Goal: Information Seeking & Learning: Learn about a topic

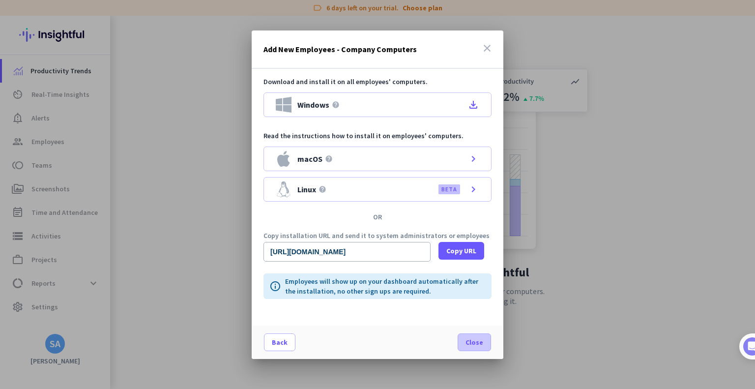
scroll to position [72, 0]
click at [476, 349] on span at bounding box center [474, 342] width 32 height 24
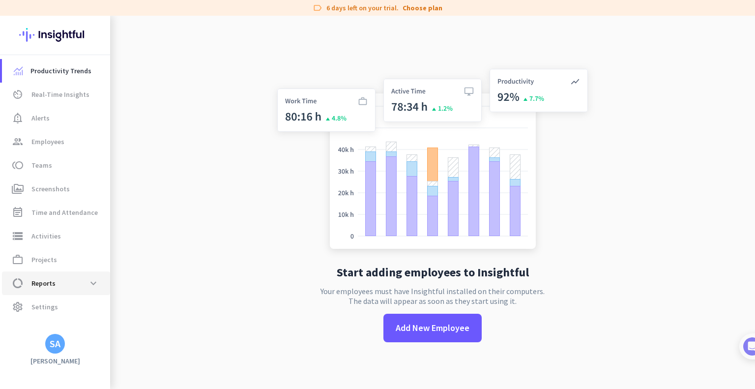
click at [53, 286] on span "Reports" at bounding box center [43, 283] width 24 height 12
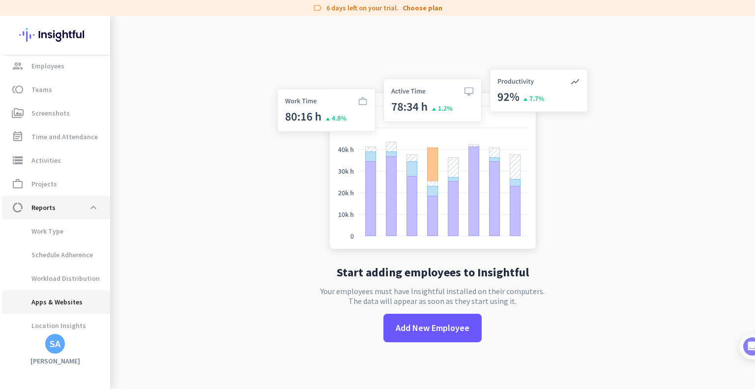
scroll to position [79, 0]
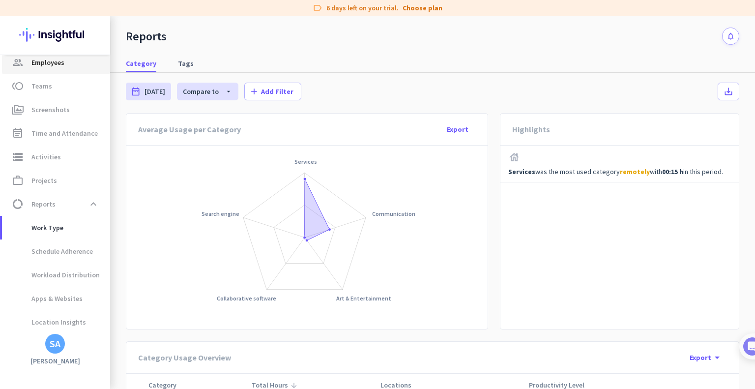
click at [29, 61] on span "group Employees" at bounding box center [56, 62] width 92 height 12
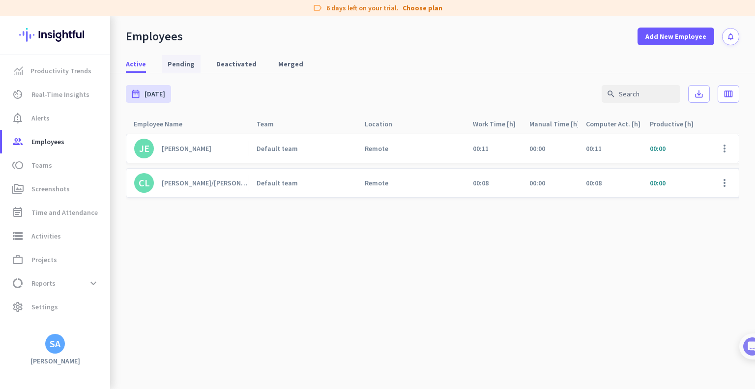
click at [181, 68] on span "Pending" at bounding box center [181, 64] width 27 height 10
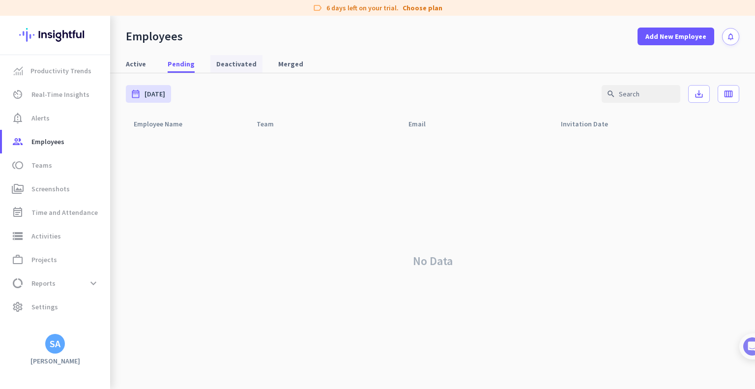
click at [226, 65] on span "Deactivated" at bounding box center [236, 64] width 40 height 10
click at [284, 67] on span "Merged" at bounding box center [290, 64] width 25 height 10
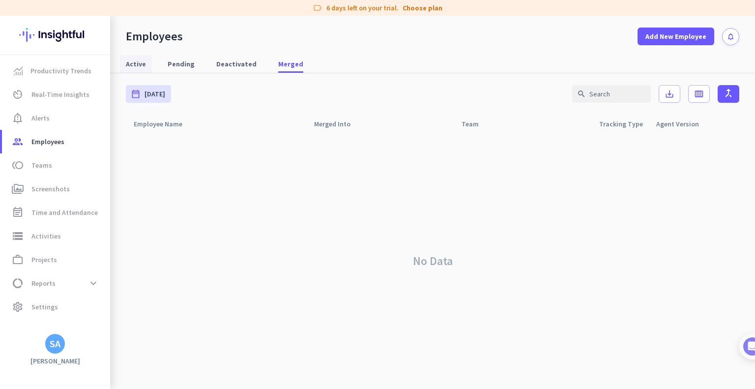
click at [134, 65] on span "Active" at bounding box center [136, 64] width 20 height 10
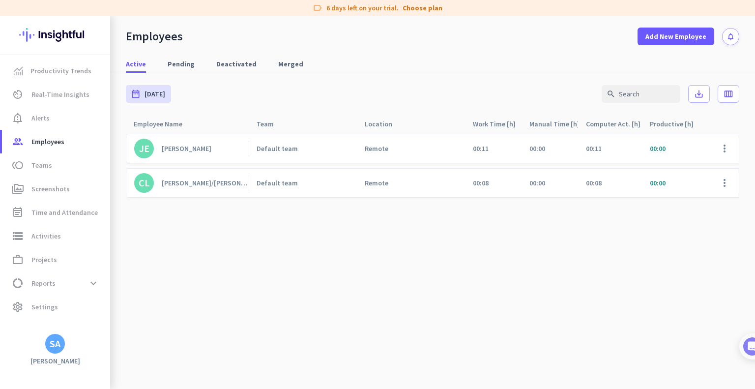
click at [189, 183] on div "[PERSON_NAME]/[PERSON_NAME]" at bounding box center [205, 182] width 87 height 9
click at [143, 181] on div "Employees Add New Employee notifications Active Pending Deactivated Merged date…" at bounding box center [432, 202] width 644 height 373
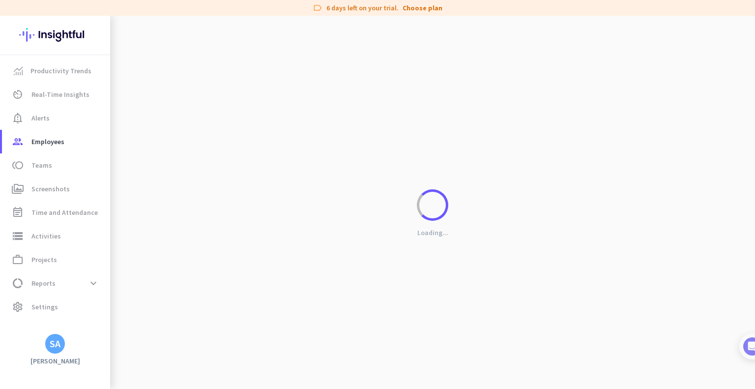
click at [143, 181] on div "Loading..." at bounding box center [432, 210] width 644 height 389
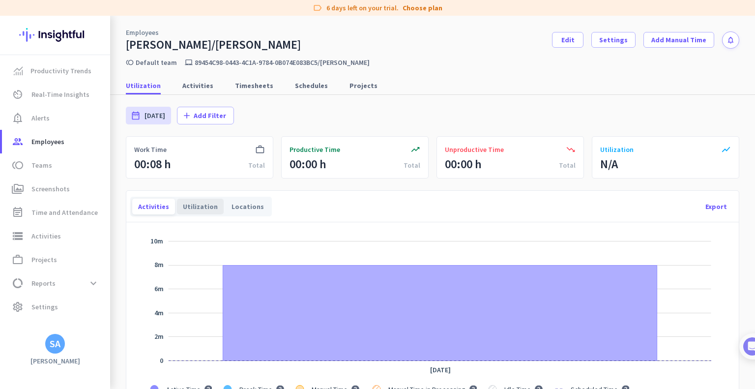
click at [202, 207] on div "Utilization" at bounding box center [200, 206] width 47 height 16
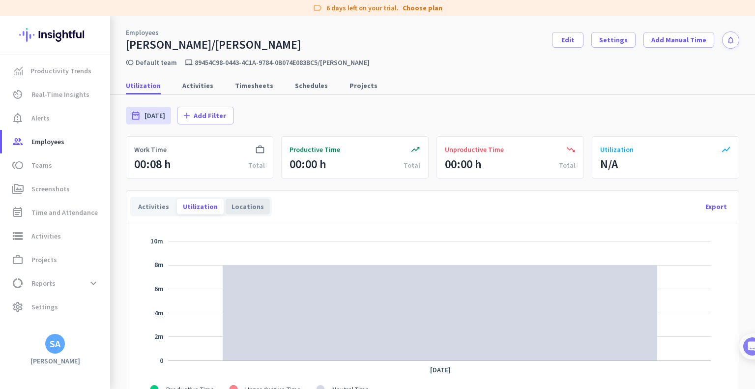
click at [244, 207] on div "Locations" at bounding box center [247, 206] width 44 height 16
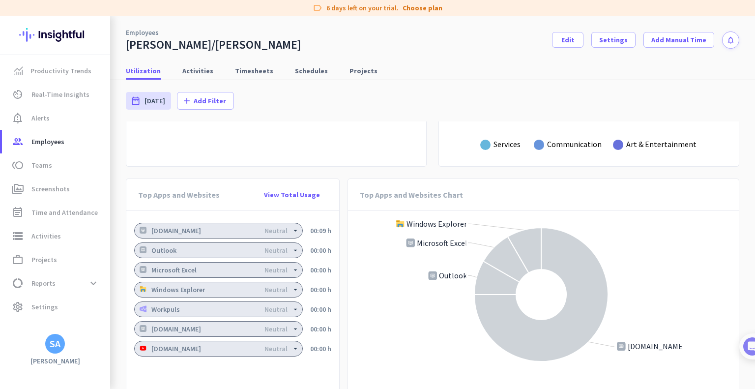
scroll to position [721, 0]
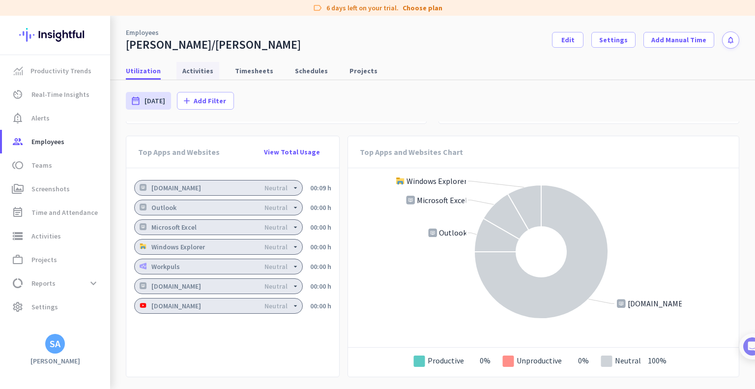
click at [191, 66] on span "Activities" at bounding box center [197, 71] width 31 height 10
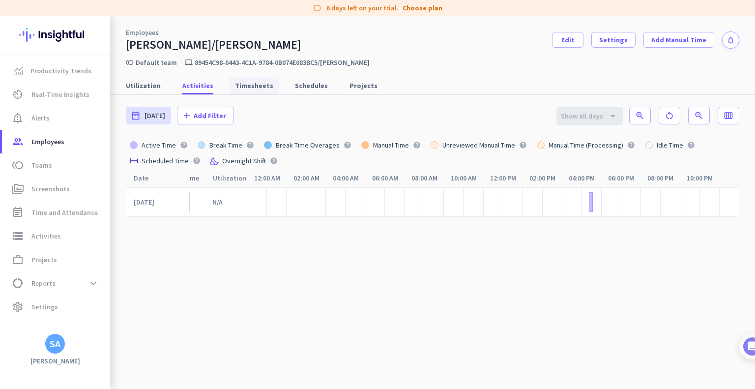
click at [251, 90] on span "Timesheets" at bounding box center [254, 86] width 38 height 18
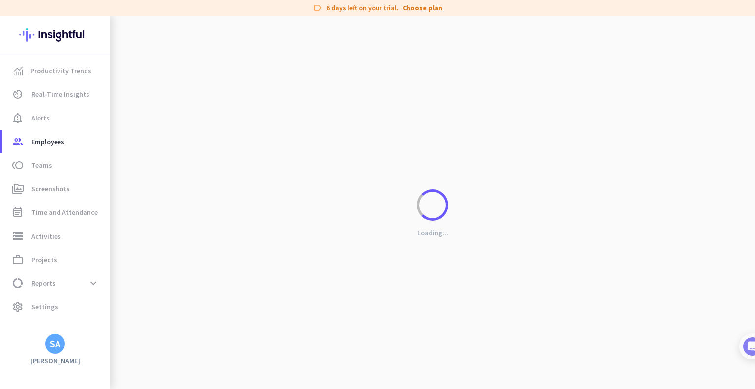
scroll to position [0, 35]
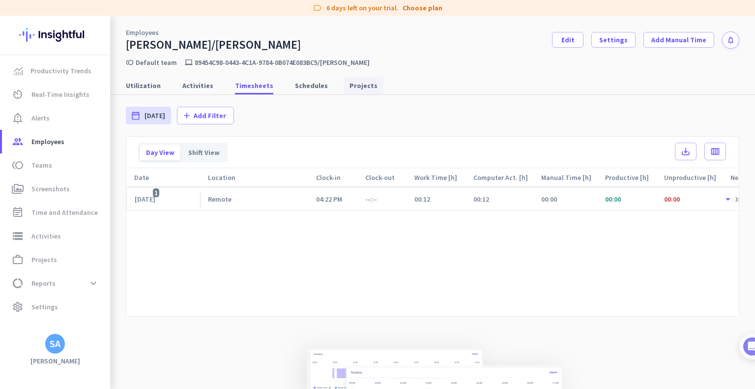
click at [349, 81] on span "Projects" at bounding box center [363, 86] width 28 height 10
